Goal: Task Accomplishment & Management: Manage account settings

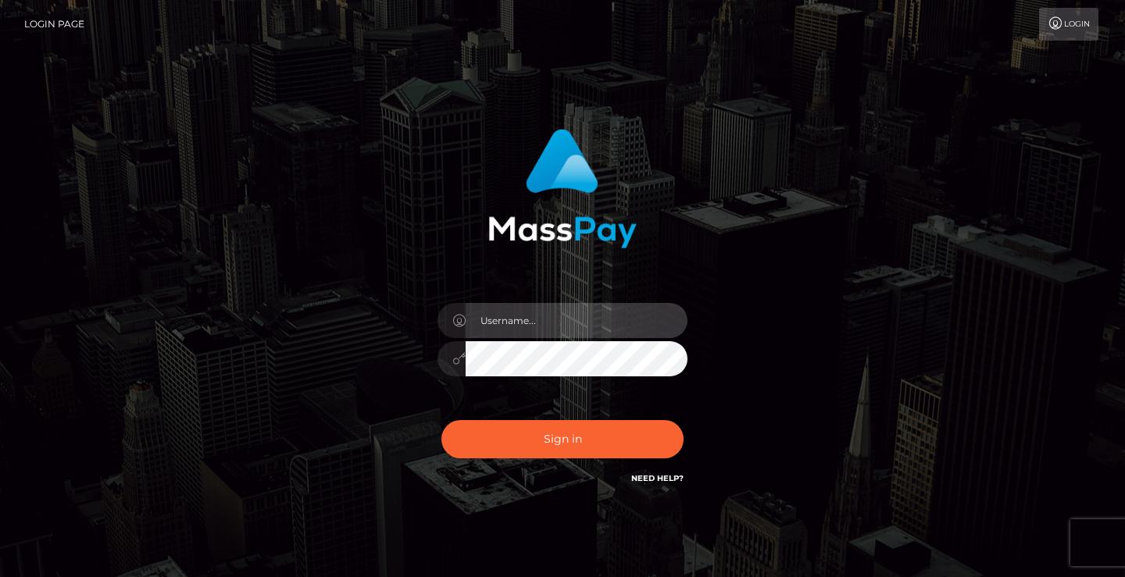
click at [492, 317] on input "text" at bounding box center [577, 320] width 222 height 35
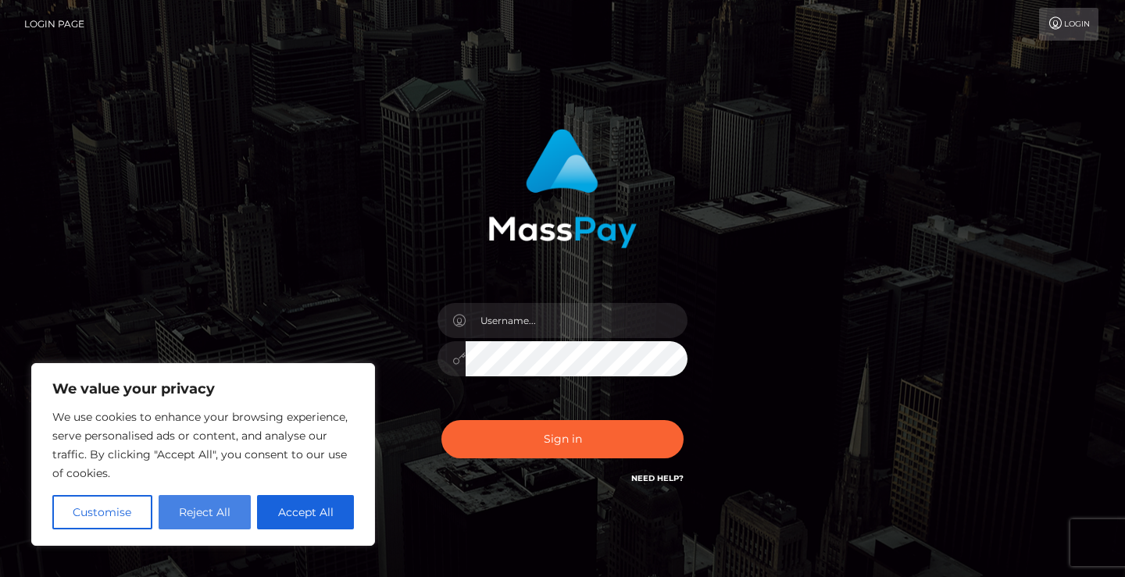
click at [225, 505] on button "Reject All" at bounding box center [205, 512] width 93 height 34
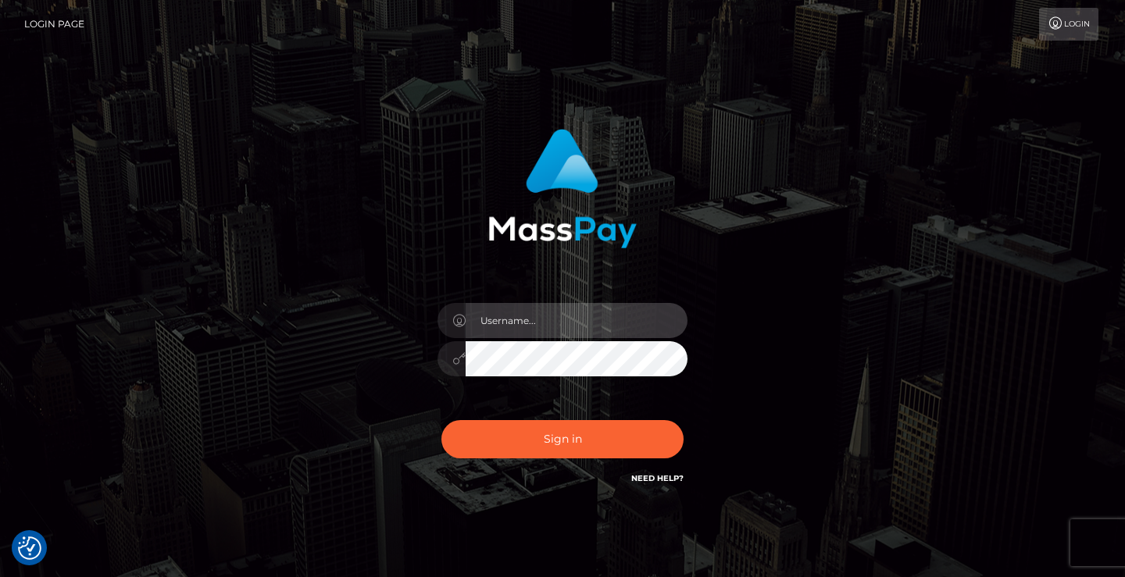
click at [491, 327] on input "text" at bounding box center [577, 320] width 222 height 35
type input "jenkinsenpickles@gmail.com"
click at [441, 420] on button "Sign in" at bounding box center [562, 439] width 242 height 38
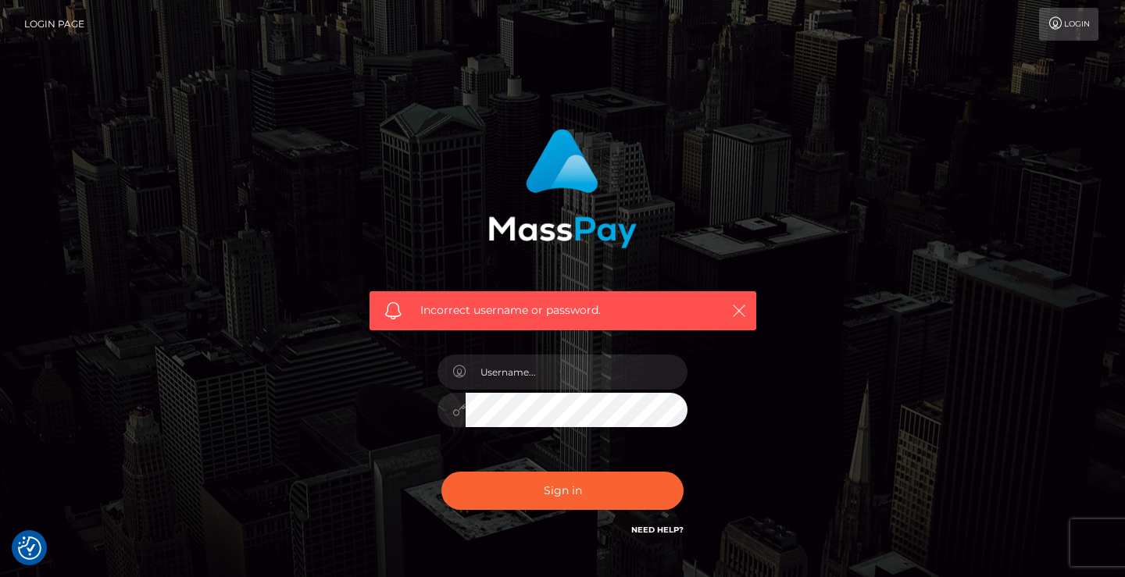
click at [735, 310] on icon "button" at bounding box center [739, 311] width 16 height 16
click at [548, 372] on input "text" at bounding box center [577, 372] width 222 height 35
type input "[EMAIL_ADDRESS][DOMAIN_NAME]"
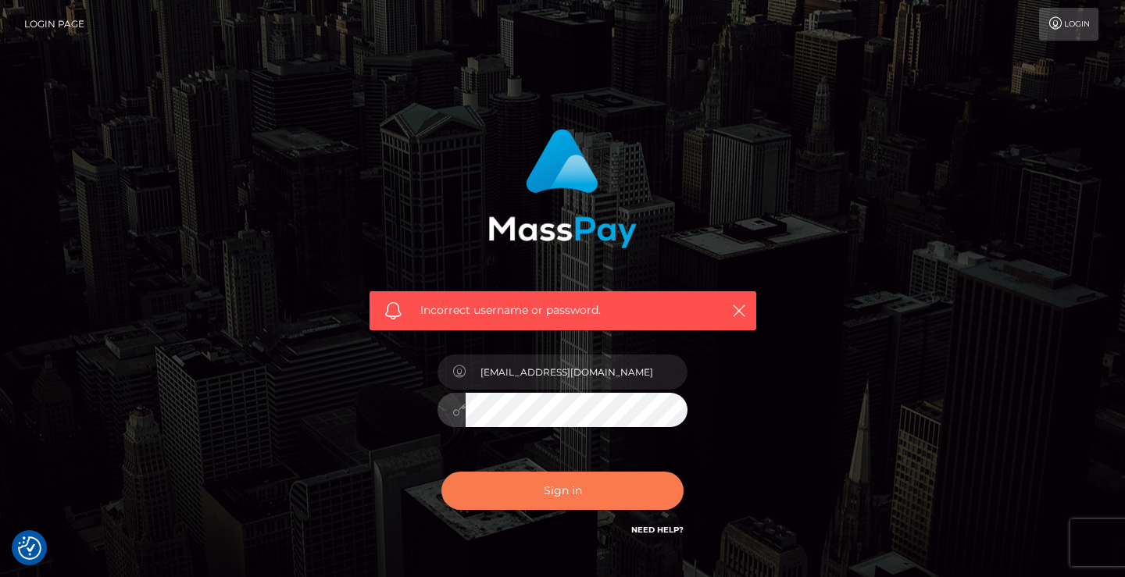
click at [505, 486] on button "Sign in" at bounding box center [562, 491] width 242 height 38
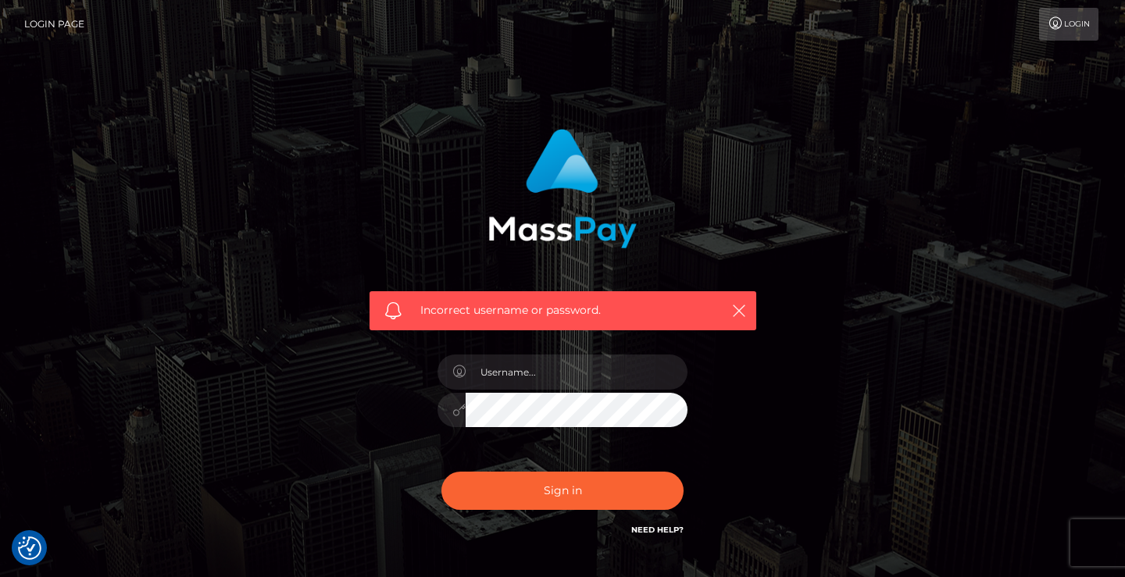
click at [661, 530] on link "Need Help?" at bounding box center [657, 530] width 52 height 10
click at [1066, 27] on link "Login" at bounding box center [1068, 24] width 59 height 33
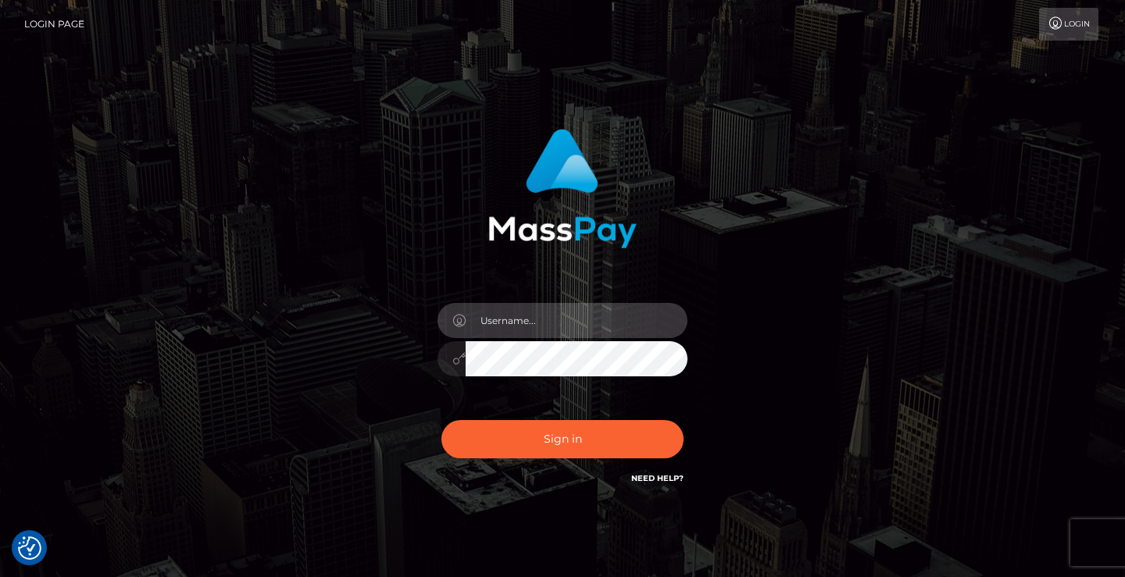
click at [559, 328] on input "text" at bounding box center [577, 320] width 222 height 35
type input "Jenkinsenpickles@gmail.com"
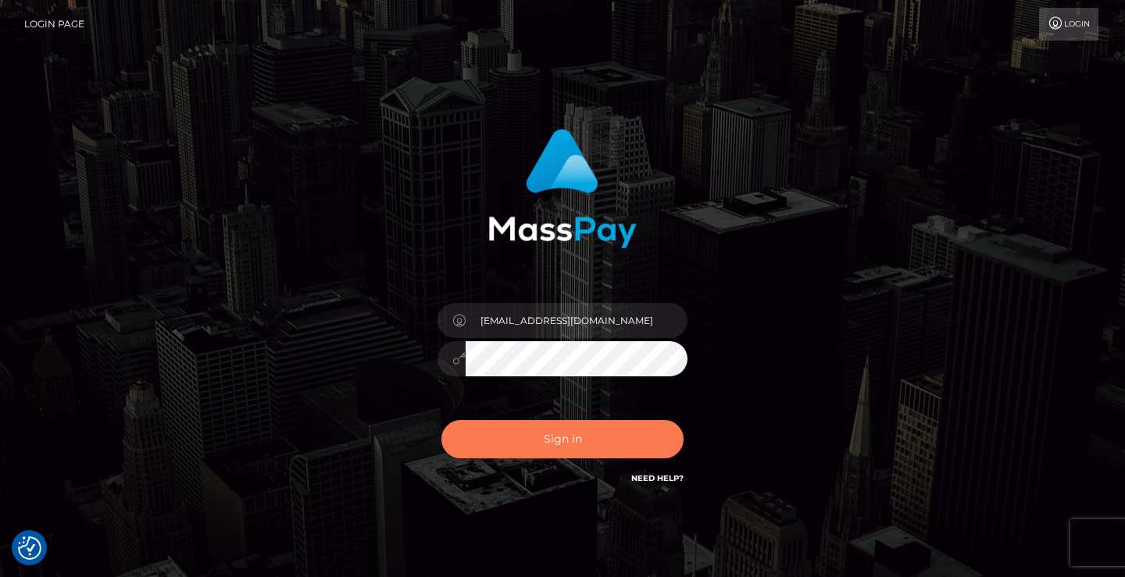
click at [523, 446] on button "Sign in" at bounding box center [562, 439] width 242 height 38
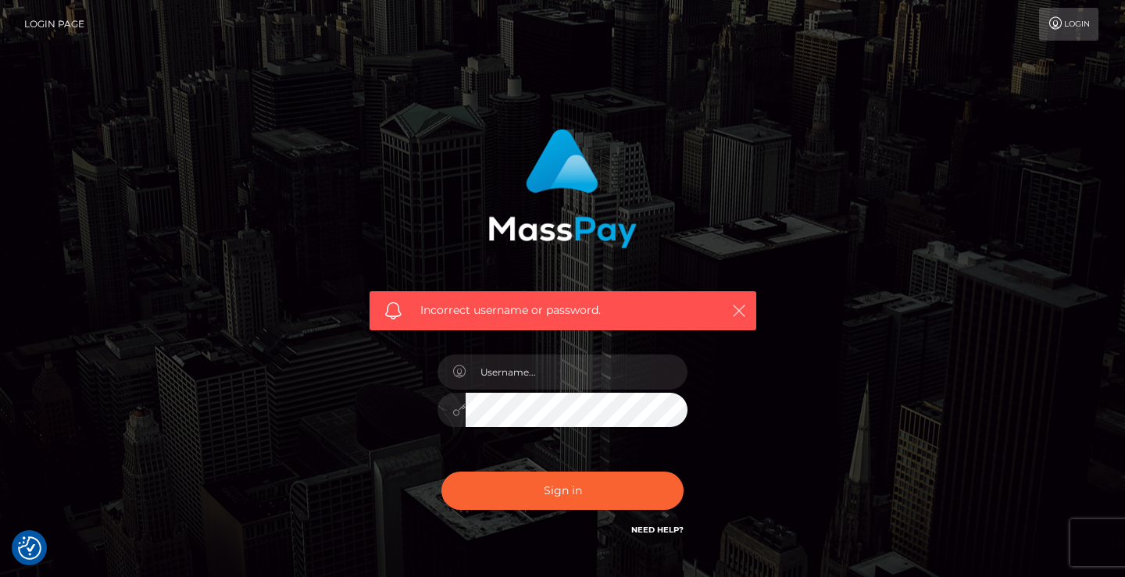
click at [742, 313] on icon "button" at bounding box center [739, 311] width 16 height 16
click at [31, 545] on img "Consent Preferences" at bounding box center [29, 548] width 23 height 23
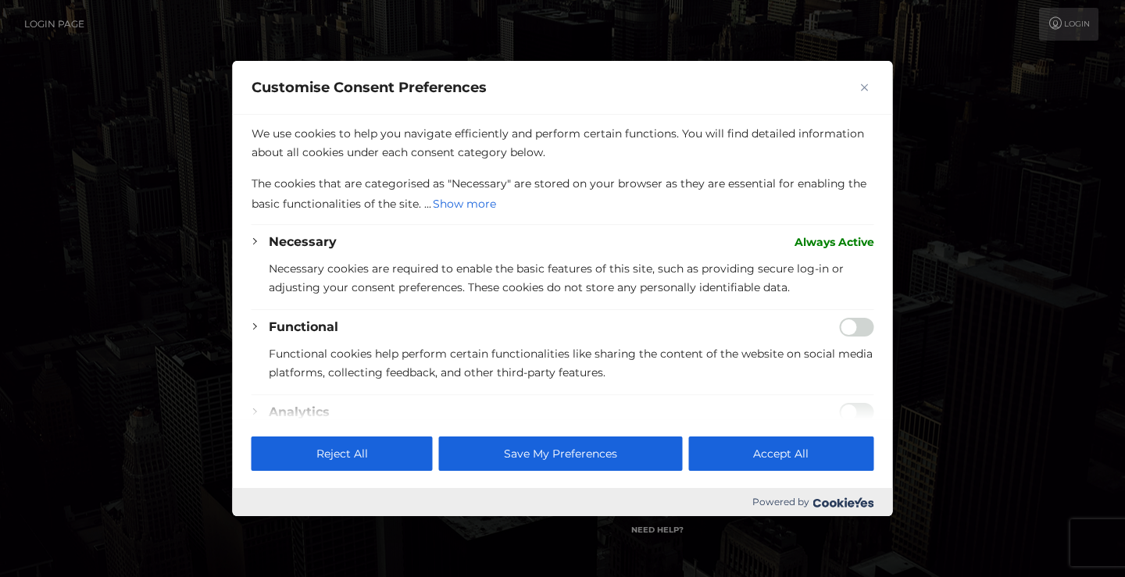
click at [864, 84] on img "Close" at bounding box center [865, 88] width 8 height 8
